Goal: Check status: Check status

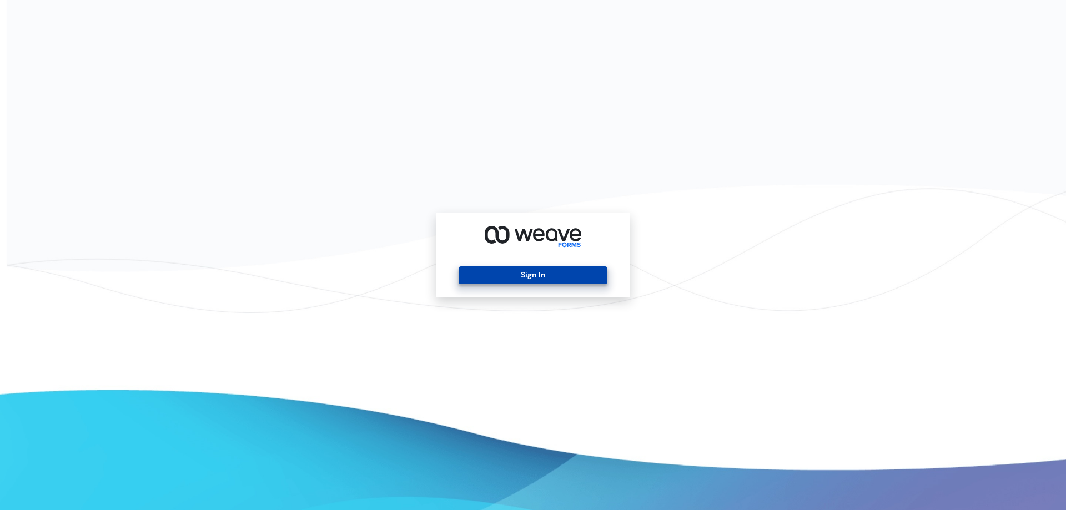
click at [562, 280] on button "Sign In" at bounding box center [533, 275] width 148 height 18
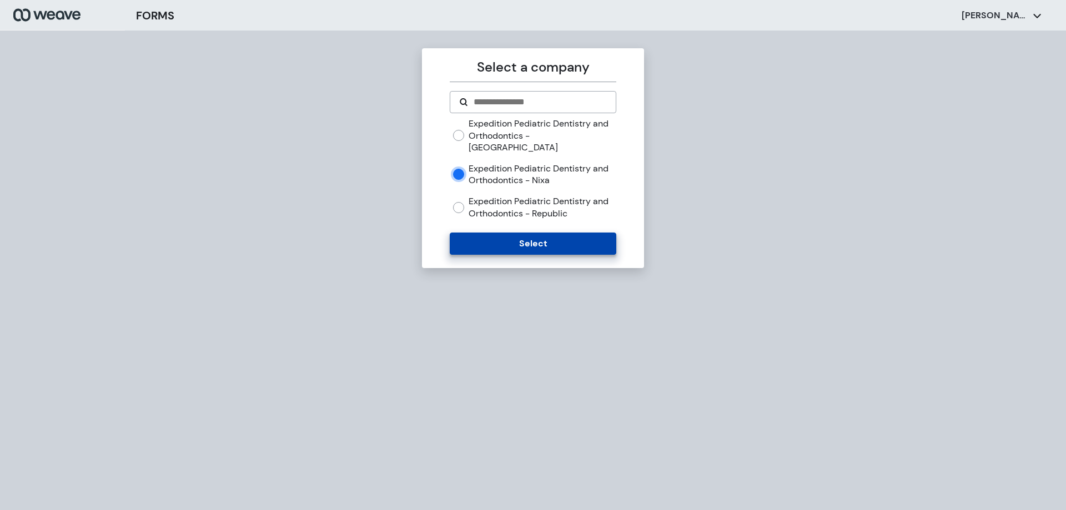
click at [504, 235] on button "Select" at bounding box center [533, 244] width 166 height 22
